Goal: Register for event/course

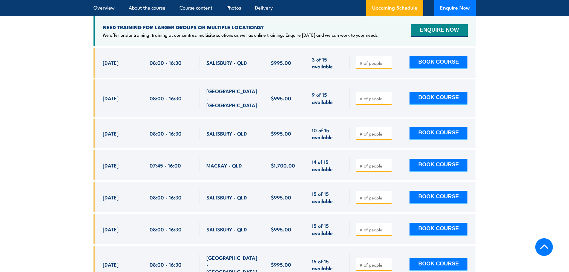
scroll to position [1106, 0]
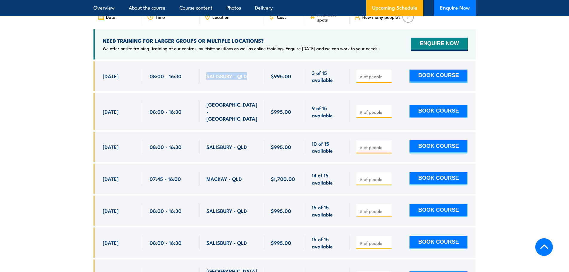
drag, startPoint x: 207, startPoint y: 74, endPoint x: 249, endPoint y: 77, distance: 42.8
click at [249, 77] on div "SALISBURY - QLD" at bounding box center [232, 76] width 51 height 14
copy span "SALISBURY - QLD"
click at [508, 75] on section "UPCOMING SCHEDULE FOR - "QLD Health & Safety Representative Initial 5 Day Train…" at bounding box center [284, 149] width 569 height 377
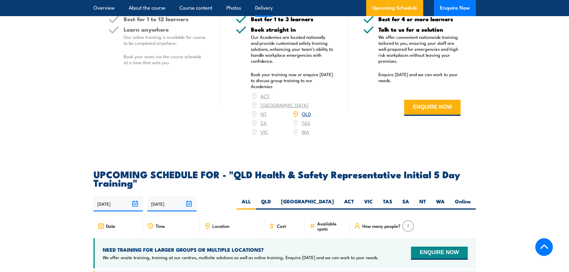
scroll to position [1016, 0]
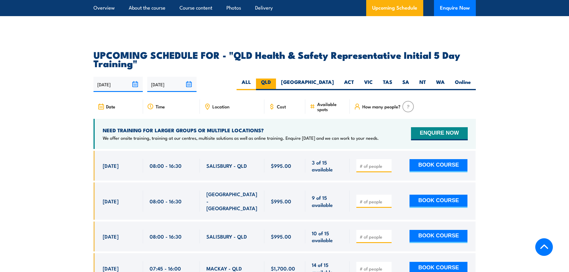
click at [276, 83] on label "QLD" at bounding box center [266, 85] width 20 height 12
click at [275, 82] on input "QLD" at bounding box center [273, 81] width 4 height 4
radio input "true"
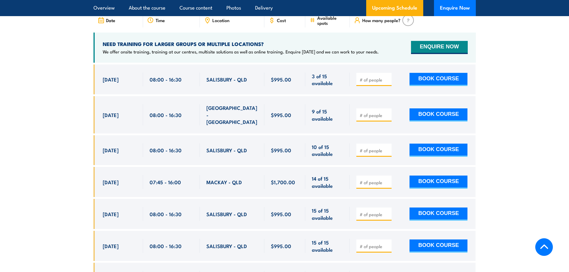
scroll to position [1106, 0]
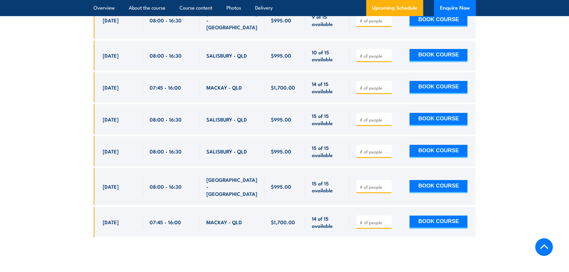
scroll to position [1184, 0]
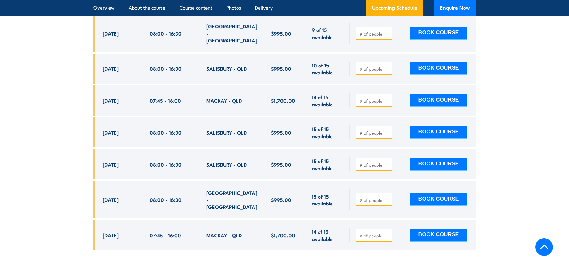
drag, startPoint x: 104, startPoint y: 188, endPoint x: 118, endPoint y: 188, distance: 13.8
click at [118, 196] on span "[DATE]" at bounding box center [111, 199] width 16 height 7
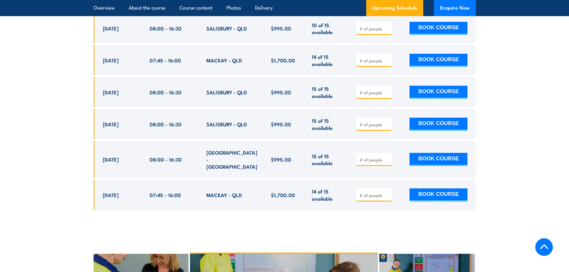
scroll to position [1214, 0]
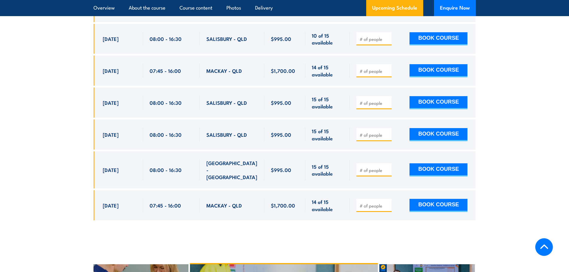
click at [516, 144] on section "UPCOMING SCHEDULE FOR - "QLD Health & Safety Representative Initial 5 Day Train…" at bounding box center [284, 41] width 569 height 377
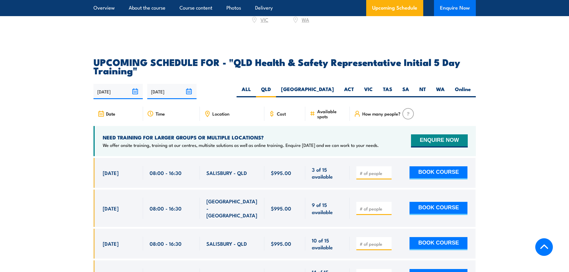
scroll to position [1005, 0]
